Goal: Task Accomplishment & Management: Use online tool/utility

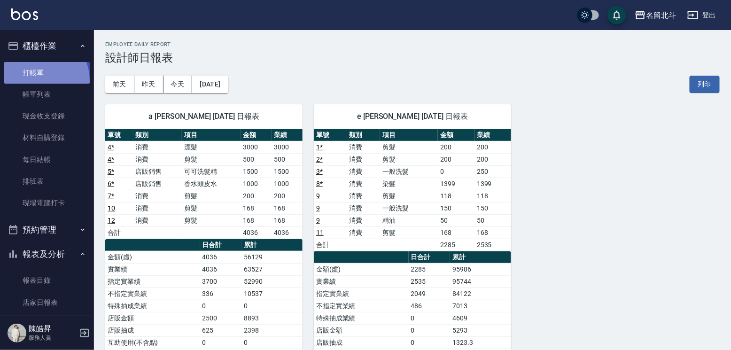
click at [33, 83] on link "打帳單" at bounding box center [47, 73] width 86 height 22
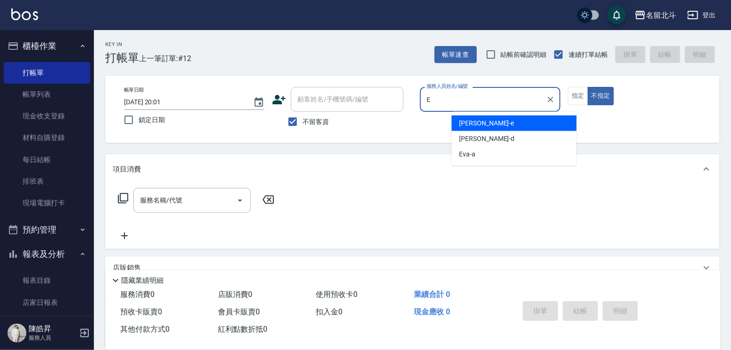
type input "[PERSON_NAME]-e"
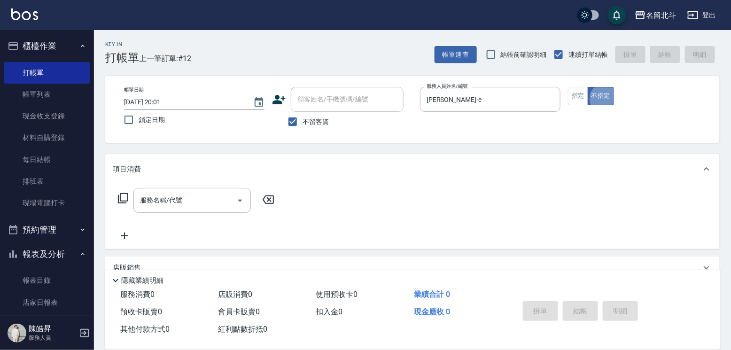
type button "false"
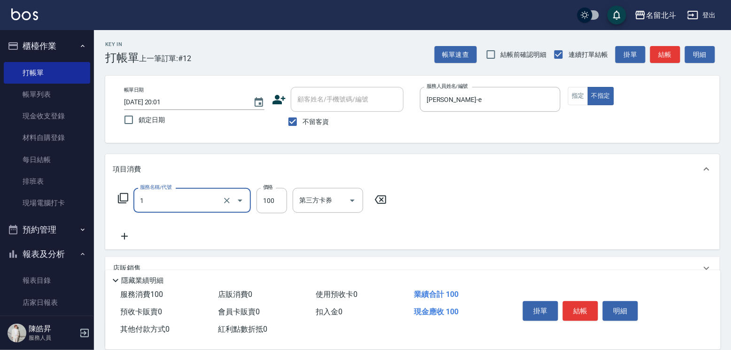
type input "剪髮(1)"
type input "118"
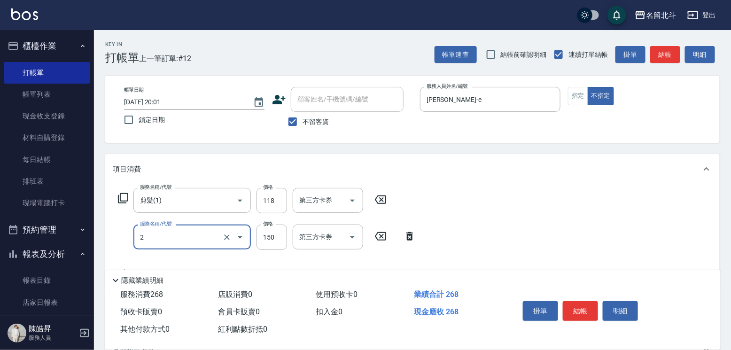
type input "一般洗髮(2)"
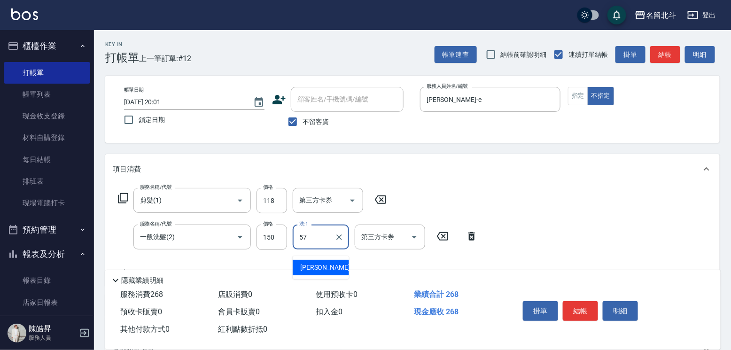
type input "[PERSON_NAME]-57"
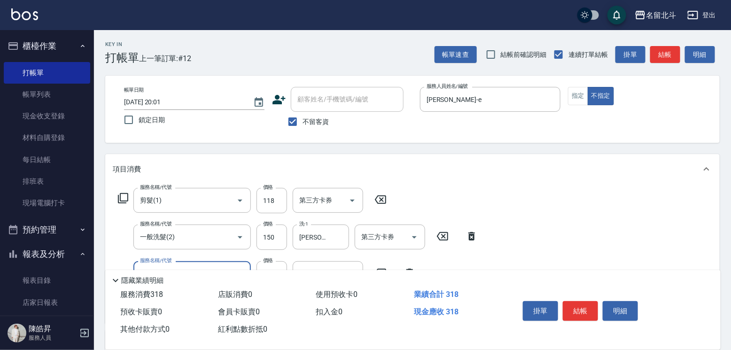
type input "精油(3)"
type input "[PERSON_NAME]-57"
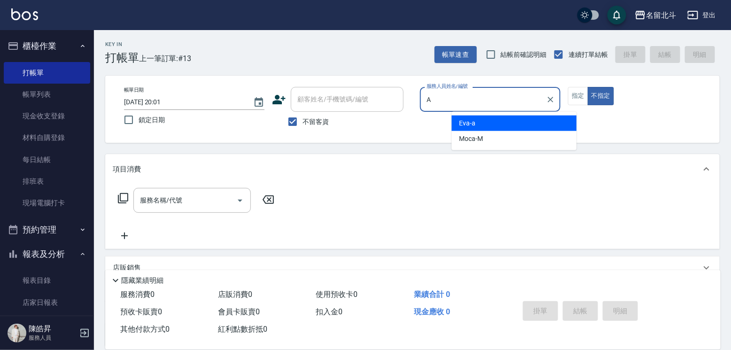
type input "[PERSON_NAME]-a"
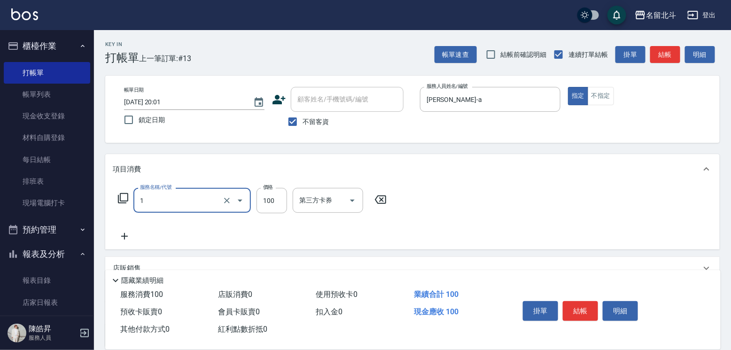
type input "剪髮(1)"
type input "400"
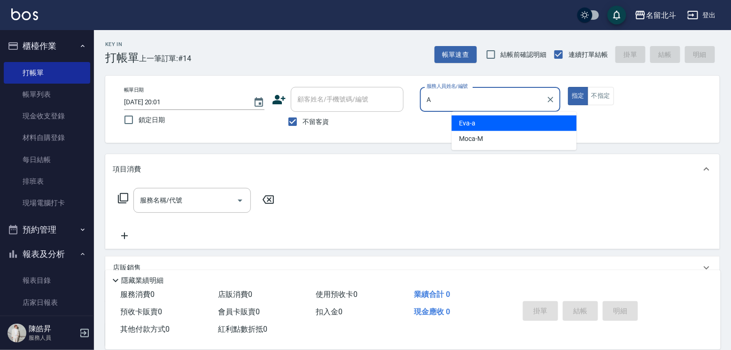
type input "[PERSON_NAME]-a"
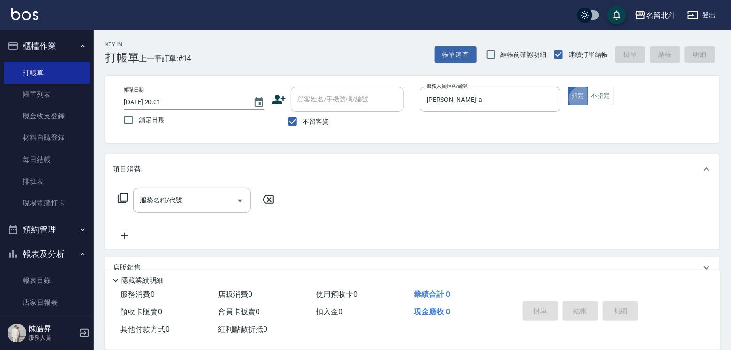
type button "true"
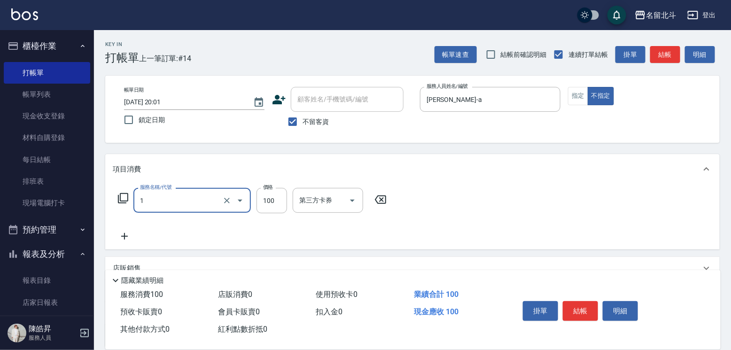
type input "剪髮(1)"
type input "168"
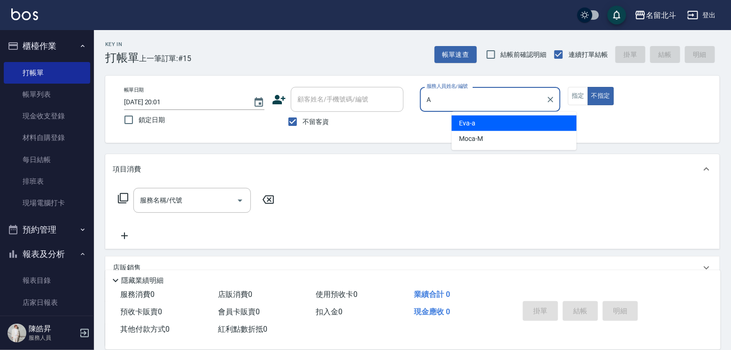
type input "[PERSON_NAME]-a"
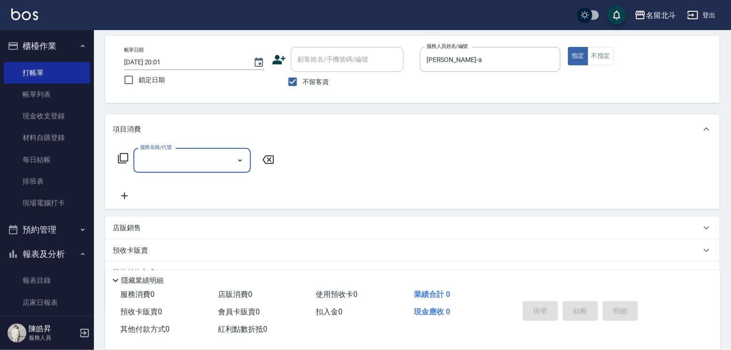
scroll to position [94, 0]
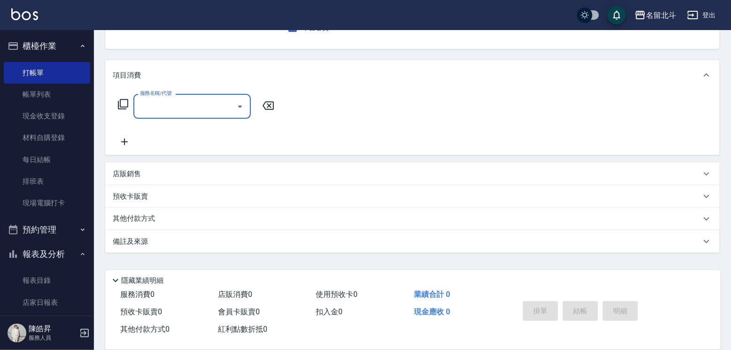
click at [221, 179] on div "店販銷售" at bounding box center [407, 174] width 588 height 10
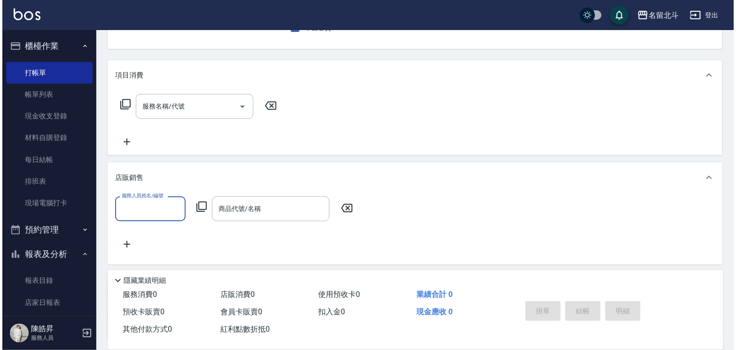
scroll to position [0, 0]
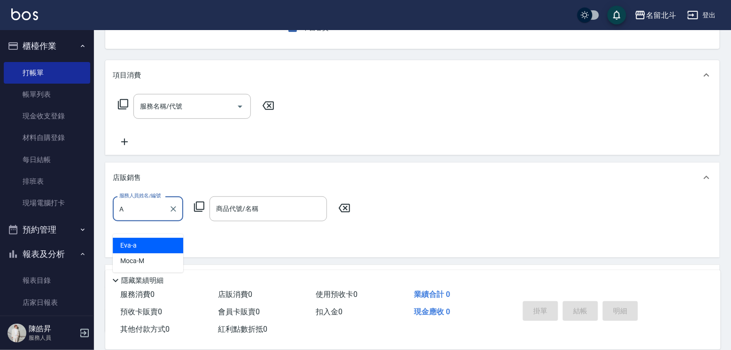
type input "[PERSON_NAME]-a"
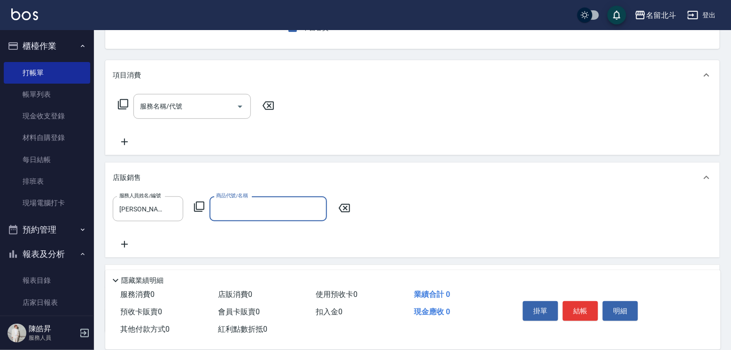
click at [204, 212] on icon at bounding box center [199, 206] width 11 height 11
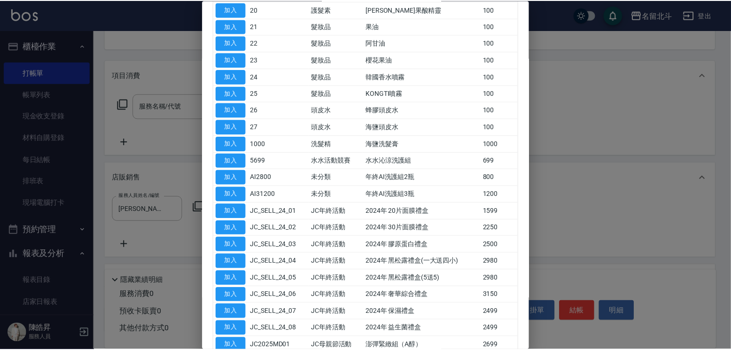
scroll to position [517, 0]
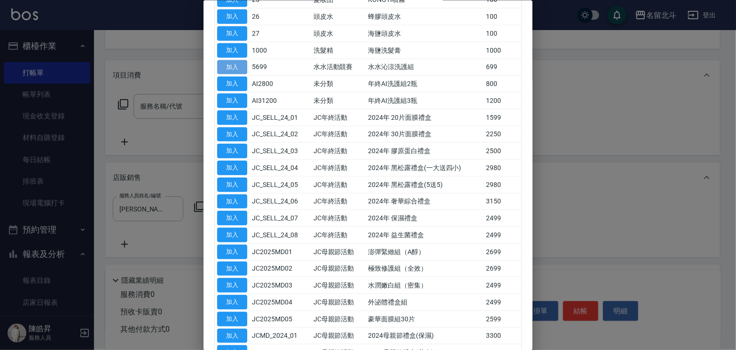
click at [233, 74] on button "加入" at bounding box center [232, 67] width 30 height 15
type input "水水沁涼洗護組"
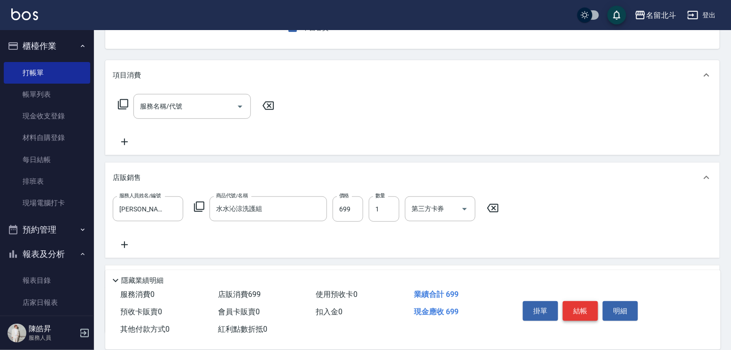
click at [585, 301] on button "結帳" at bounding box center [580, 311] width 35 height 20
type input "[DATE] 20:02"
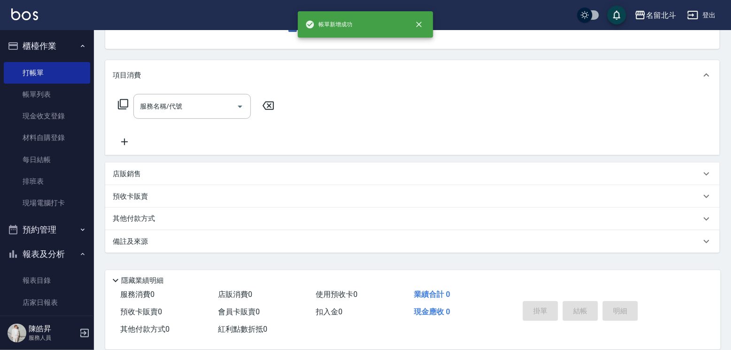
scroll to position [91, 0]
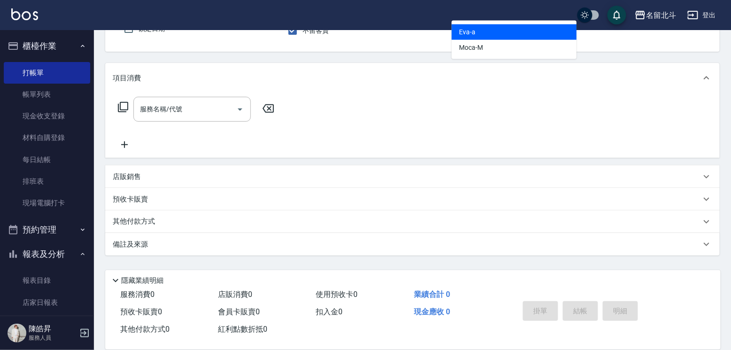
type input "[PERSON_NAME]-a"
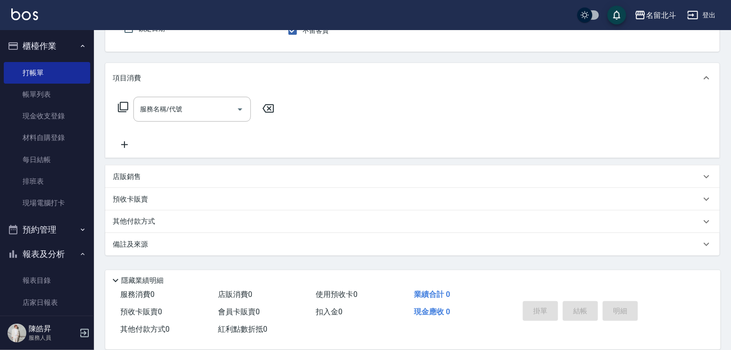
scroll to position [87, 0]
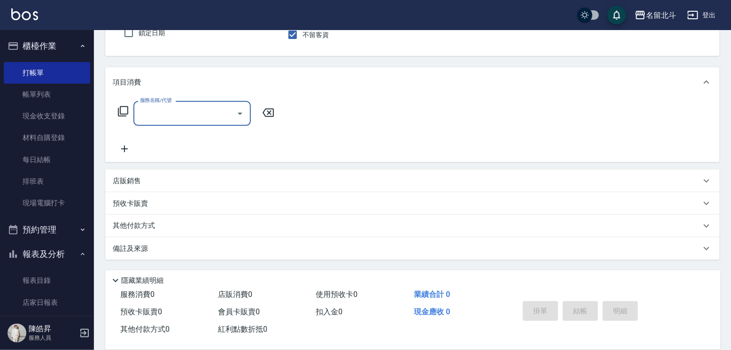
click at [219, 115] on input "服務名稱/代號" at bounding box center [185, 113] width 95 height 16
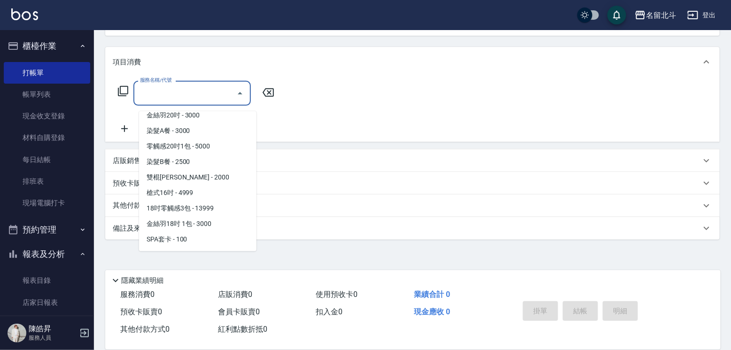
scroll to position [1034, 0]
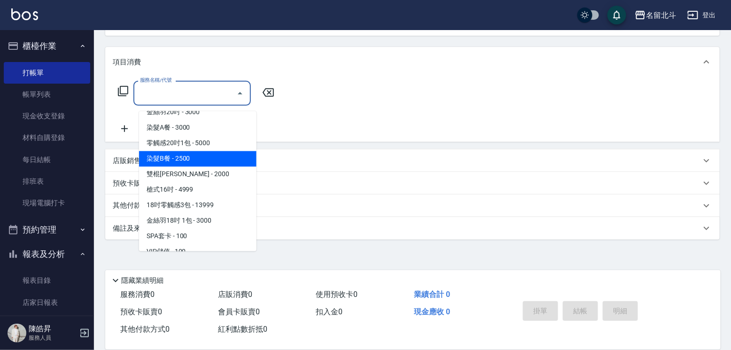
click at [168, 151] on span "染髮B餐 - 2500" at bounding box center [197, 159] width 117 height 16
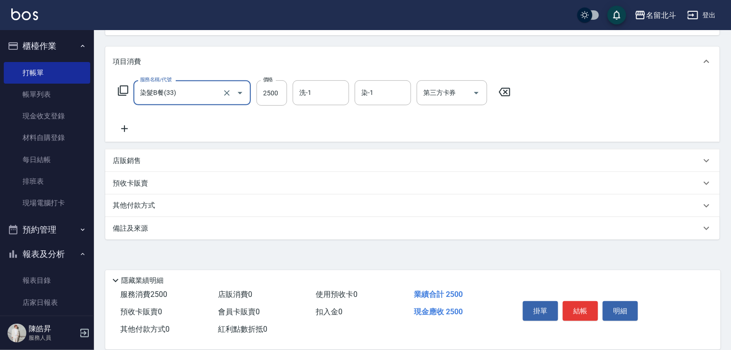
click at [178, 92] on input "染髮B餐(33)" at bounding box center [179, 93] width 83 height 16
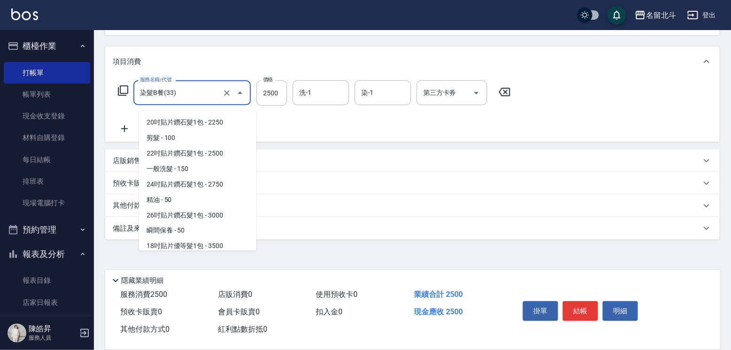
scroll to position [948, 0]
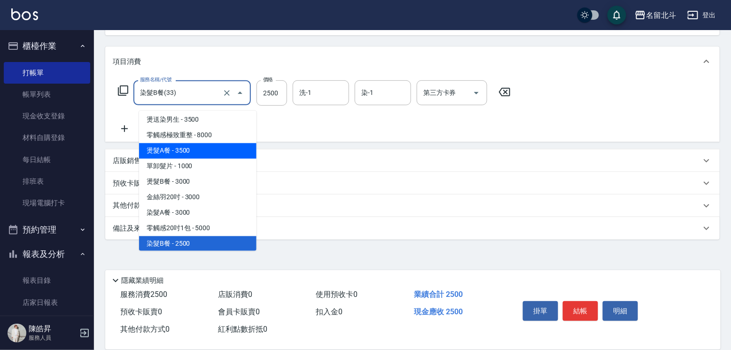
click at [175, 143] on span "燙髮A餐 - 3500" at bounding box center [197, 151] width 117 height 16
type input "燙髮A餐(30)"
type input "3500"
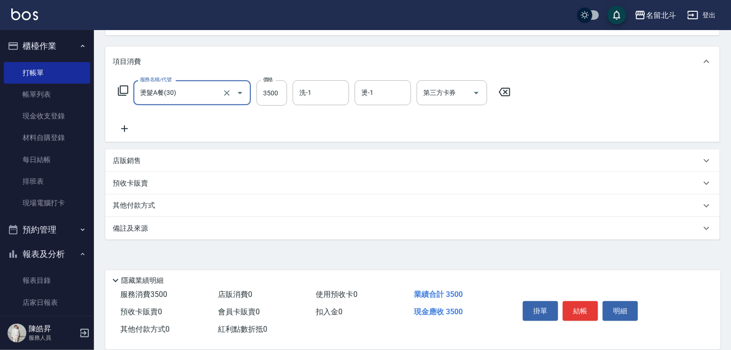
click at [195, 87] on input "燙髮A餐(30)" at bounding box center [179, 93] width 83 height 16
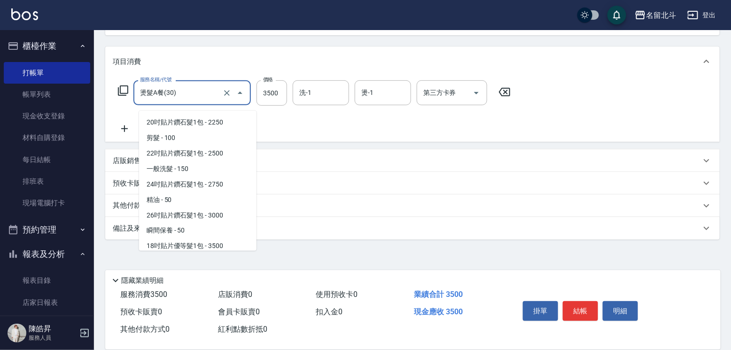
scroll to position [856, 0]
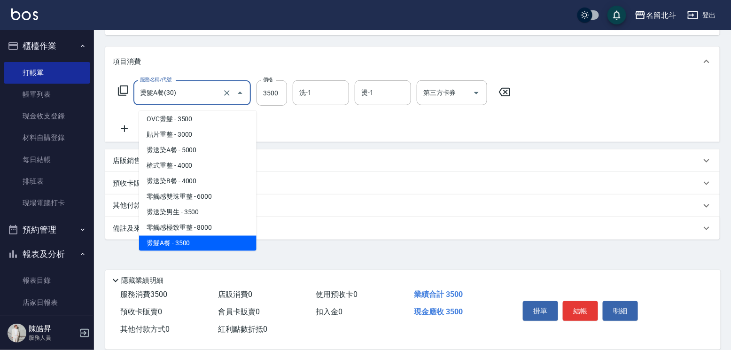
click at [179, 236] on span "燙髮A餐 - 3500" at bounding box center [197, 244] width 117 height 16
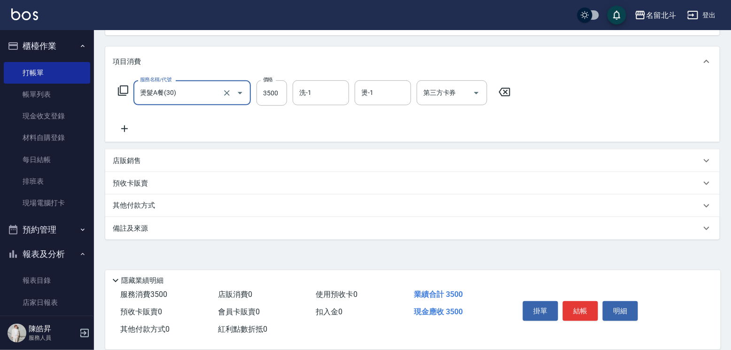
click at [208, 86] on input "燙髮A餐(30)" at bounding box center [179, 93] width 83 height 16
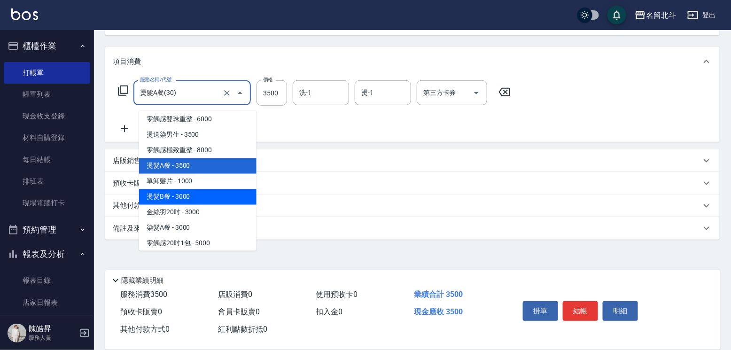
scroll to position [950, 0]
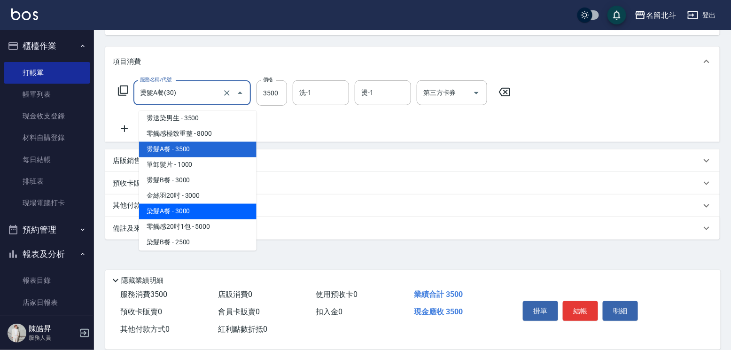
click at [179, 204] on span "染髮A餐 - 3000" at bounding box center [197, 212] width 117 height 16
type input "染髮A餐(32)"
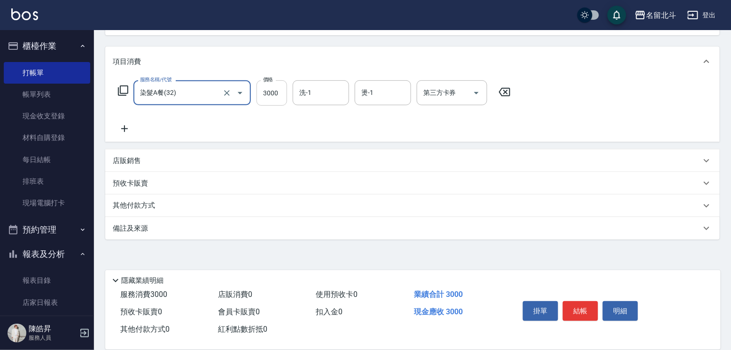
click at [275, 89] on input "3000" at bounding box center [272, 92] width 31 height 25
type input "2400"
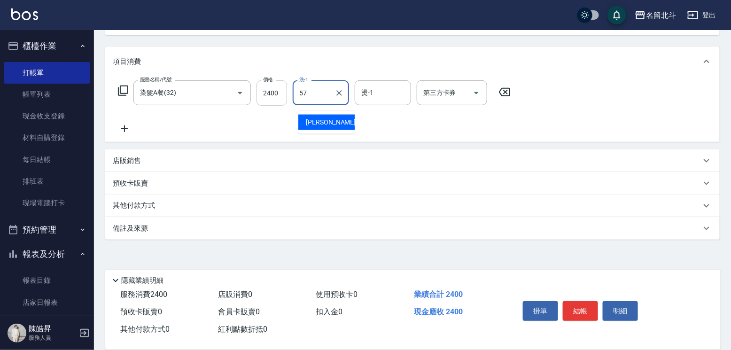
type input "[PERSON_NAME]-57"
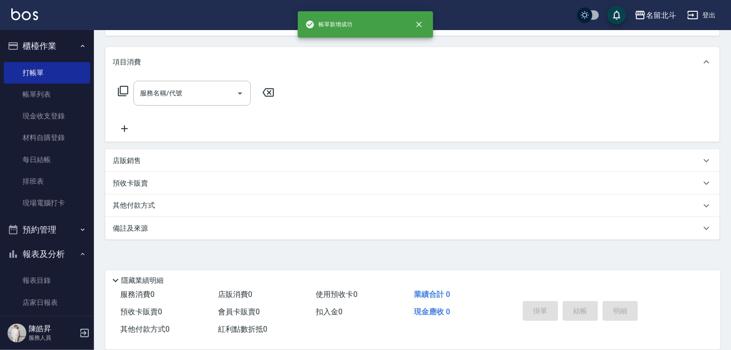
scroll to position [0, 0]
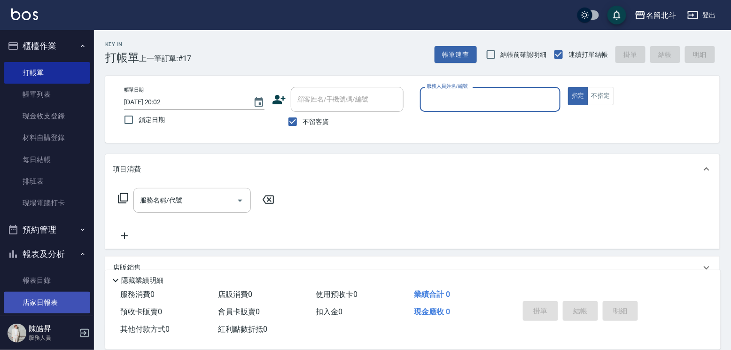
click at [69, 304] on link "店家日報表" at bounding box center [47, 303] width 86 height 22
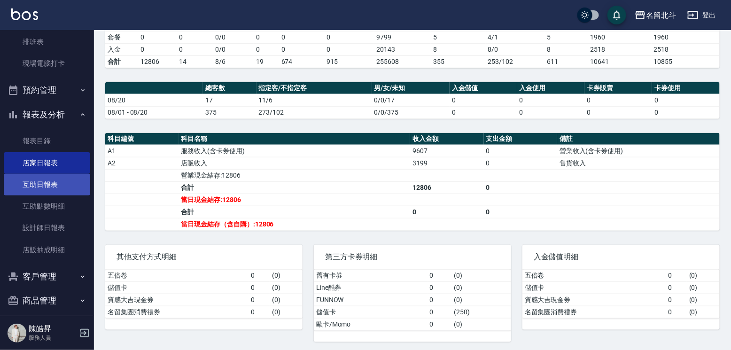
scroll to position [141, 0]
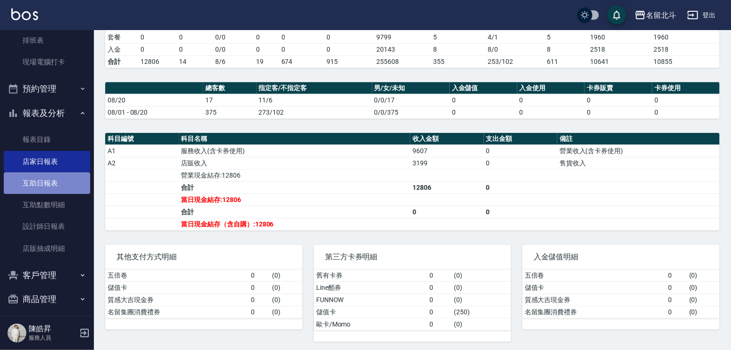
click at [58, 184] on link "互助日報表" at bounding box center [47, 183] width 86 height 22
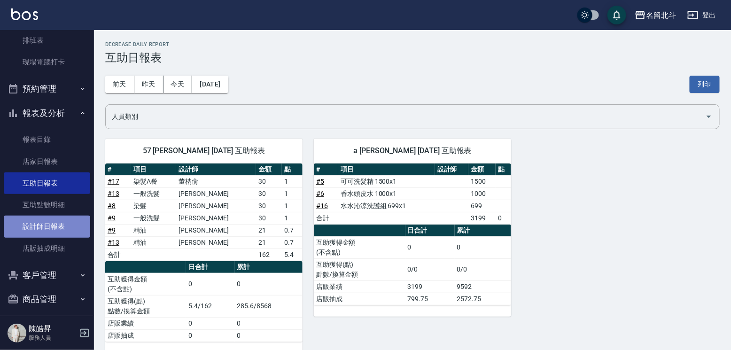
click at [72, 223] on link "設計師日報表" at bounding box center [47, 227] width 86 height 22
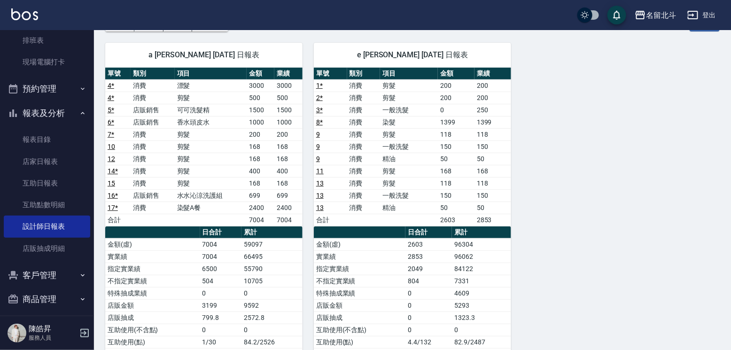
scroll to position [47, 0]
